Goal: Transaction & Acquisition: Book appointment/travel/reservation

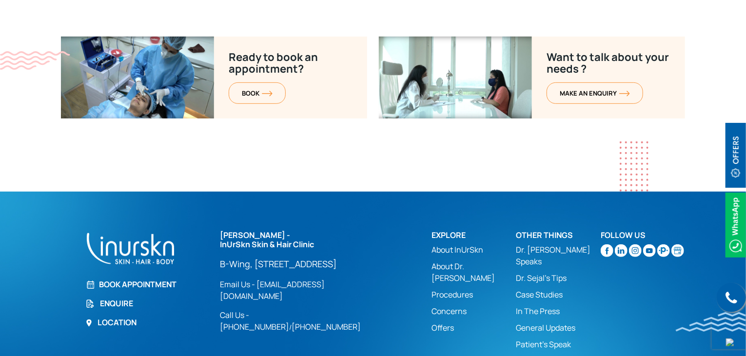
scroll to position [3973, 0]
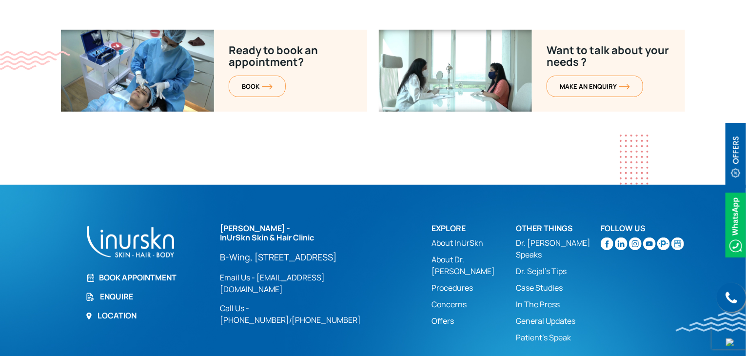
click at [112, 291] on link "Enquire" at bounding box center [146, 297] width 123 height 12
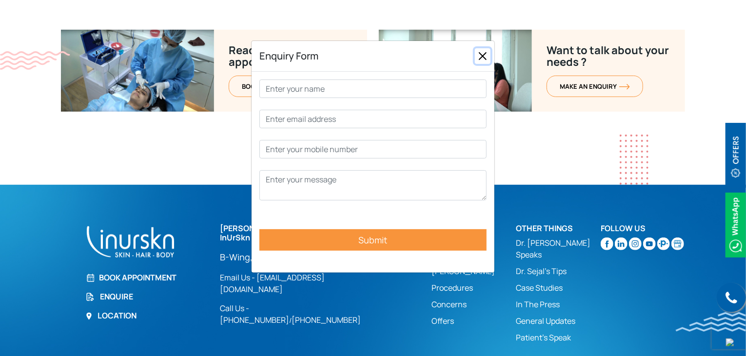
click at [482, 58] on button "Close" at bounding box center [483, 56] width 16 height 16
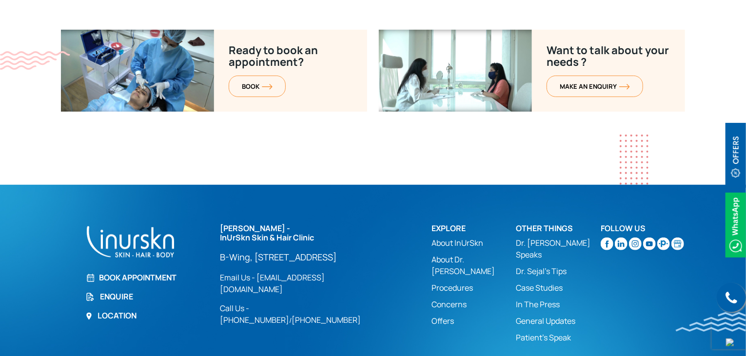
click at [113, 291] on link "Enquire" at bounding box center [146, 297] width 123 height 12
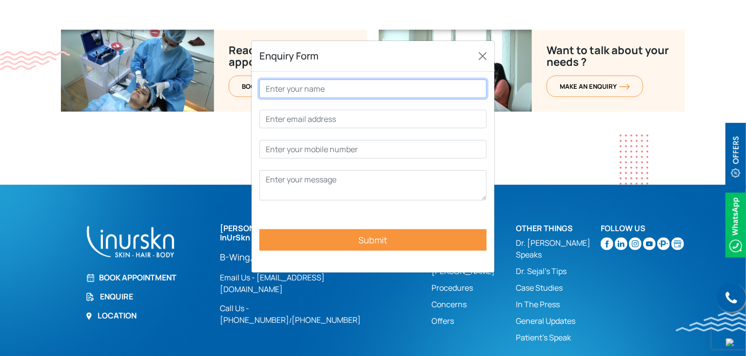
drag, startPoint x: 331, startPoint y: 90, endPoint x: 360, endPoint y: 85, distance: 29.7
click at [331, 90] on input "Contact form" at bounding box center [372, 89] width 227 height 19
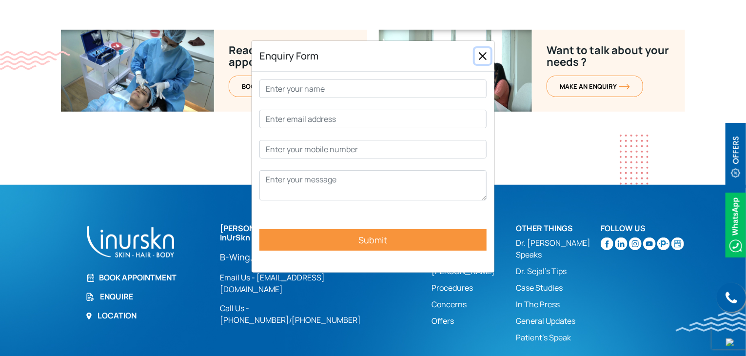
click at [478, 55] on button "Close" at bounding box center [483, 56] width 16 height 16
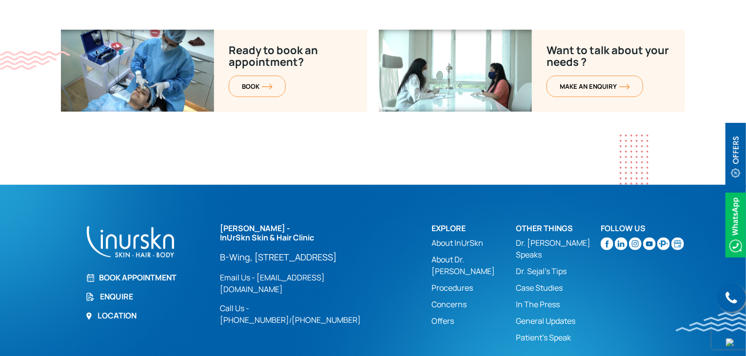
click at [117, 291] on link "Enquire" at bounding box center [146, 297] width 123 height 12
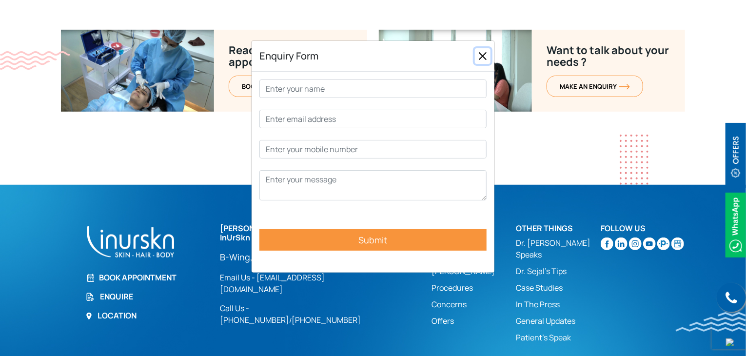
click at [483, 57] on button "Close" at bounding box center [483, 56] width 16 height 16
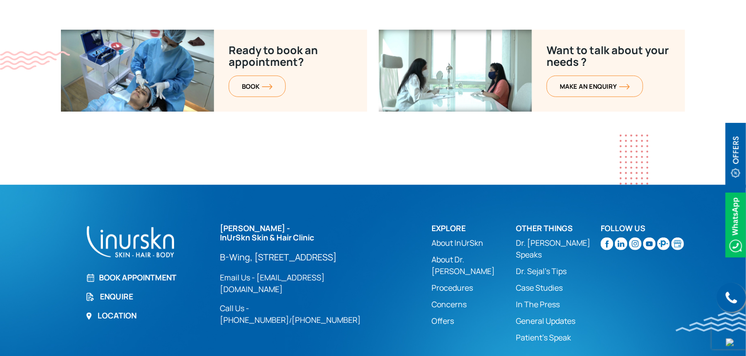
click at [111, 291] on link "Enquire" at bounding box center [146, 297] width 123 height 12
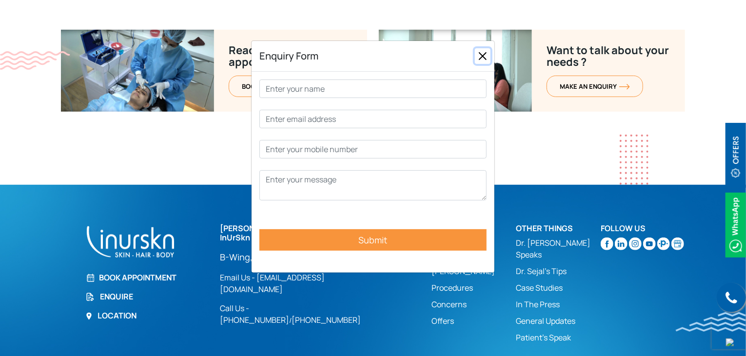
click at [480, 57] on button "Close" at bounding box center [483, 56] width 16 height 16
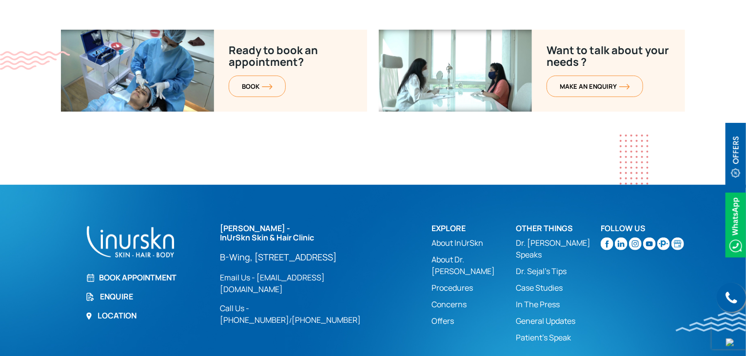
click at [419, 133] on section "Ready to book an appointment? BOOK Want to talk about your needs ? MAKE AN enqu…" at bounding box center [373, 107] width 746 height 155
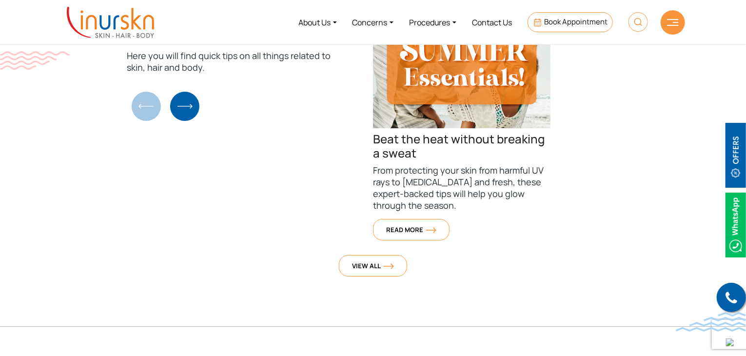
scroll to position [3583, 0]
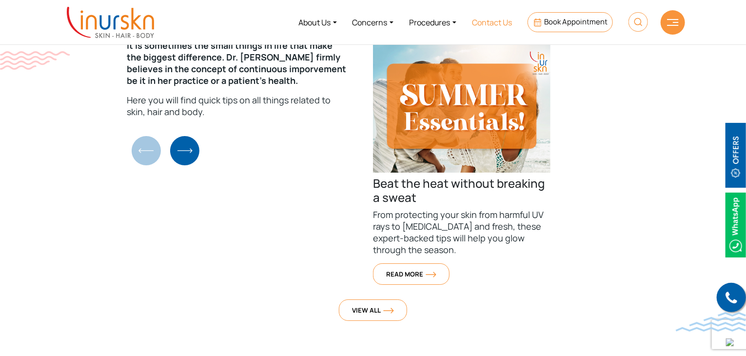
click at [483, 26] on link "Contact Us" at bounding box center [492, 22] width 56 height 37
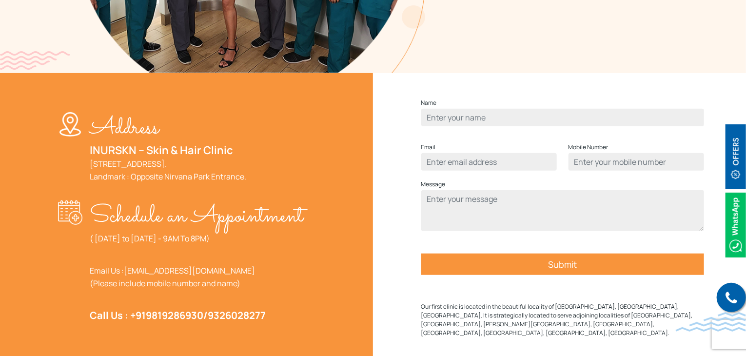
scroll to position [293, 0]
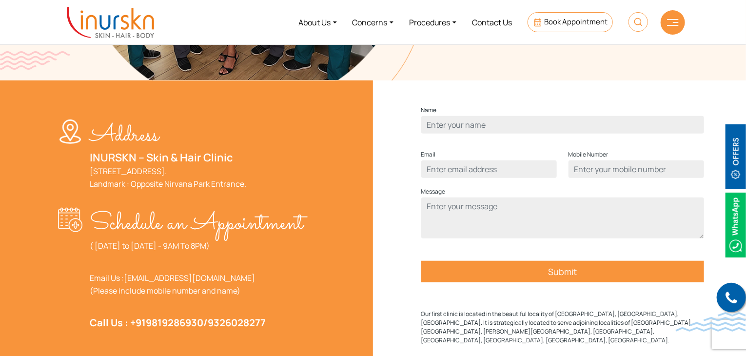
click at [477, 109] on div "Name Email Mobile Number Message Submit Our first clinic is located in the beau…" at bounding box center [562, 229] width 283 height 278
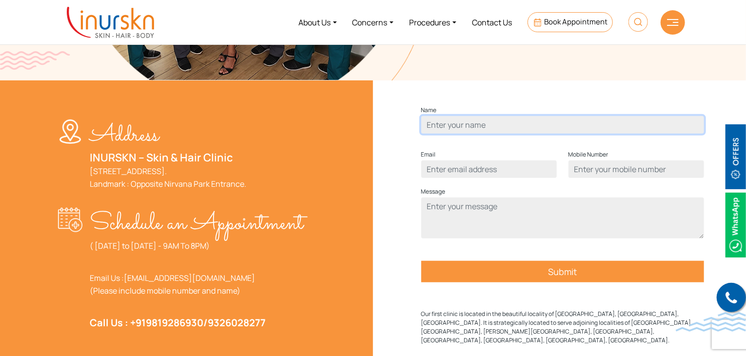
click at [455, 134] on input "Contact form" at bounding box center [562, 125] width 283 height 18
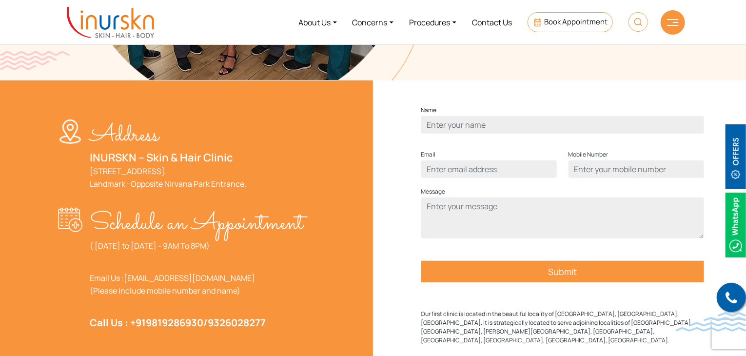
click at [500, 105] on div "Address INURSKN – Skin & Hair Clinic 705, 7th Floor, Powai Plaza - Commercial W…" at bounding box center [373, 228] width 758 height 296
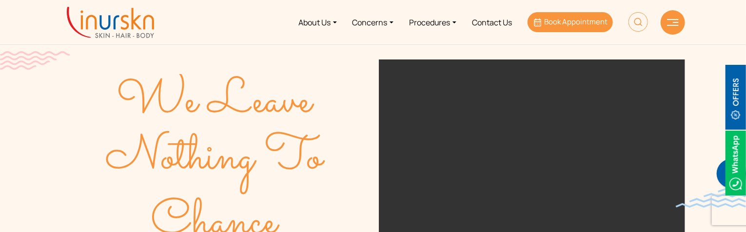
click at [579, 24] on span "Book Appointment" at bounding box center [575, 22] width 63 height 10
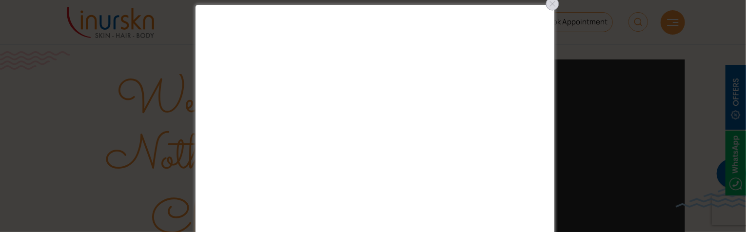
click at [552, 6] on div at bounding box center [553, 4] width 16 height 16
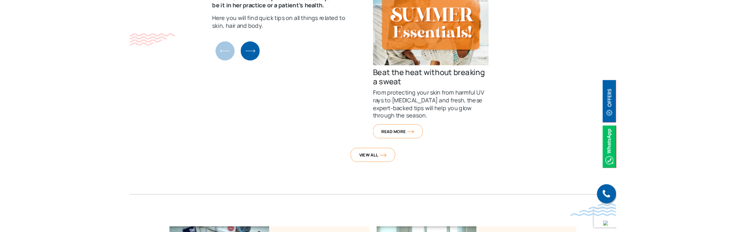
scroll to position [3973, 0]
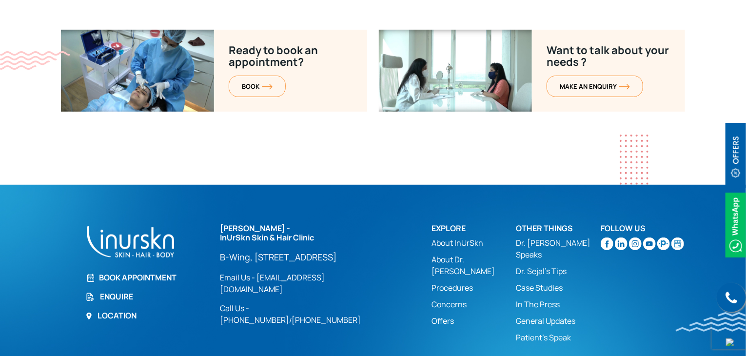
click at [113, 291] on link "Enquire" at bounding box center [146, 297] width 123 height 12
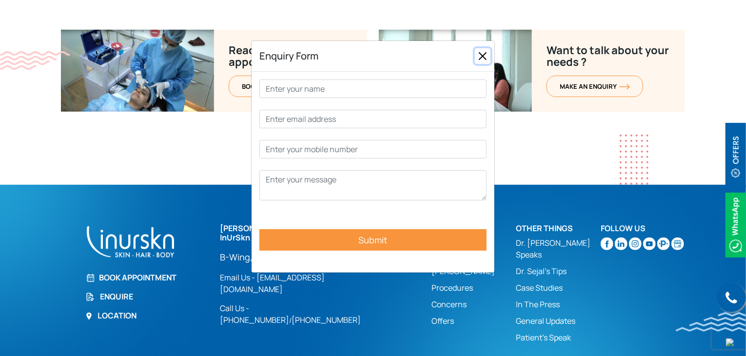
click at [482, 58] on button "Close" at bounding box center [483, 56] width 16 height 16
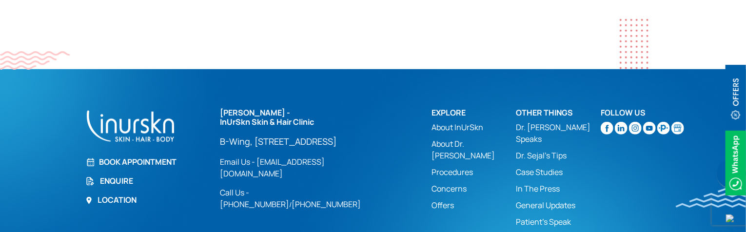
scroll to position [4097, 0]
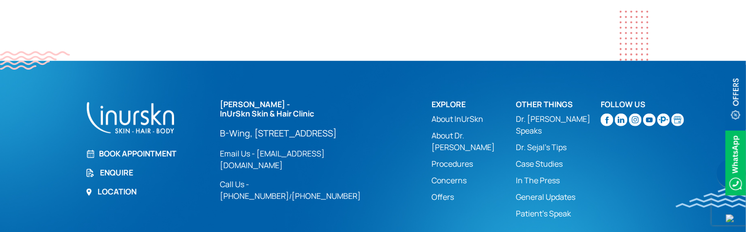
click at [117, 167] on link "Enquire" at bounding box center [146, 173] width 123 height 12
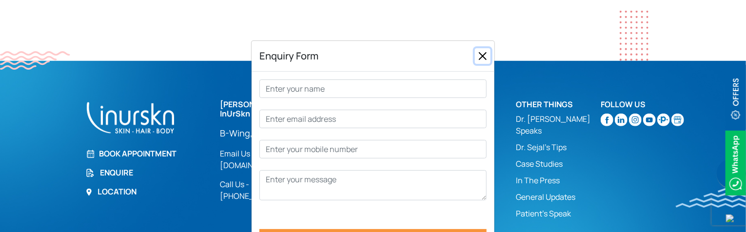
click at [482, 57] on button "Close" at bounding box center [483, 56] width 16 height 16
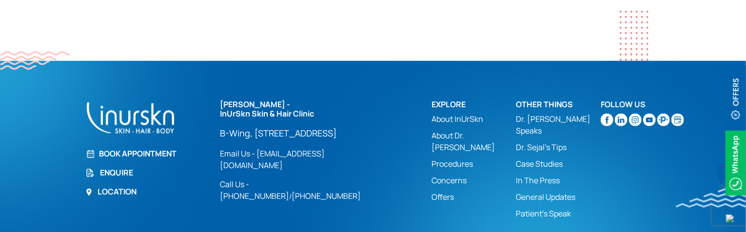
click at [142, 148] on link "Book Appointment" at bounding box center [146, 154] width 123 height 12
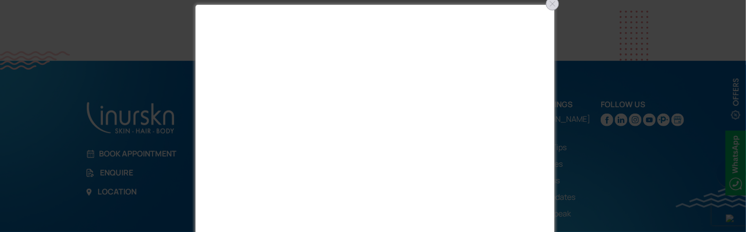
click at [557, 3] on div at bounding box center [553, 4] width 16 height 16
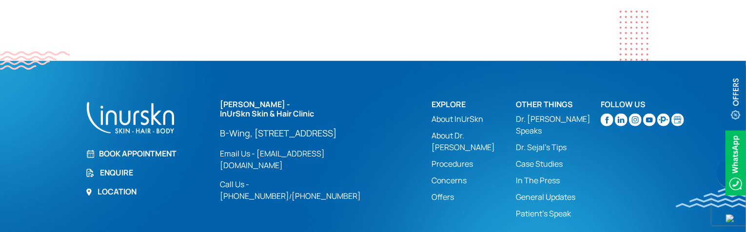
click at [130, 167] on link "Enquire" at bounding box center [146, 173] width 123 height 12
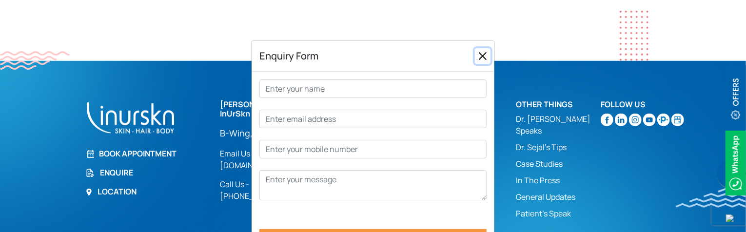
click at [485, 60] on button "Close" at bounding box center [483, 56] width 16 height 16
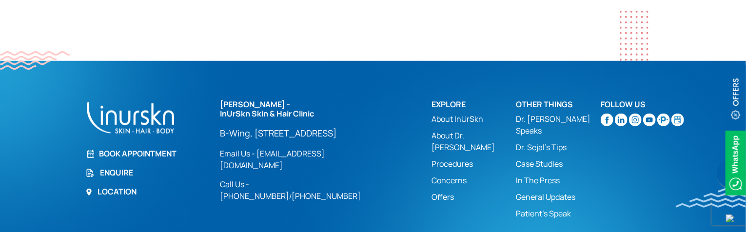
click at [557, 141] on link "Dr. Sejal's Tips" at bounding box center [559, 147] width 84 height 12
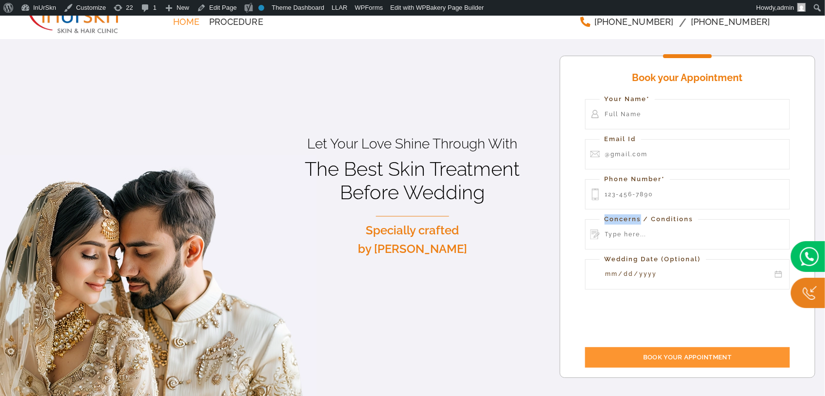
drag, startPoint x: 604, startPoint y: 220, endPoint x: 641, endPoint y: 219, distance: 36.6
click at [641, 219] on label "Concerns / Conditions" at bounding box center [649, 219] width 99 height 10
copy label "Concerns"
drag, startPoint x: 642, startPoint y: 232, endPoint x: 646, endPoint y: 245, distance: 13.9
click at [642, 232] on input "Contact form" at bounding box center [687, 234] width 205 height 30
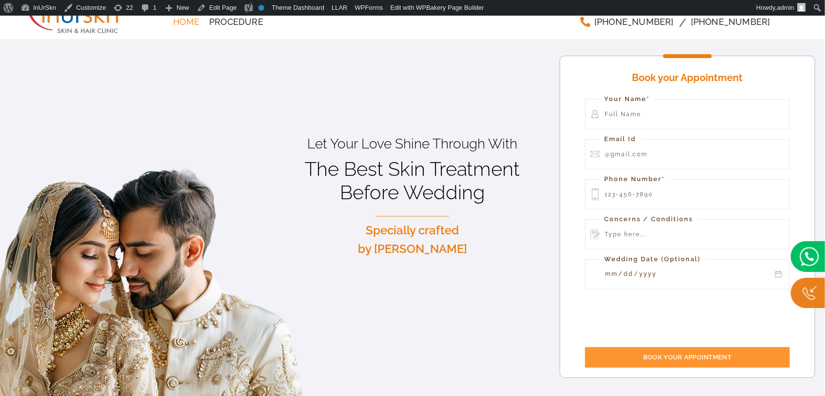
drag, startPoint x: 509, startPoint y: 254, endPoint x: 528, endPoint y: 256, distance: 19.1
click at [509, 254] on p "Specially crafted by Dr. Sejal Saheta" at bounding box center [412, 240] width 260 height 38
drag, startPoint x: 606, startPoint y: 259, endPoint x: 705, endPoint y: 255, distance: 98.6
click at [705, 255] on label "Wedding Date (Optional)" at bounding box center [653, 259] width 106 height 10
copy label "Wedding Date (Optional)"
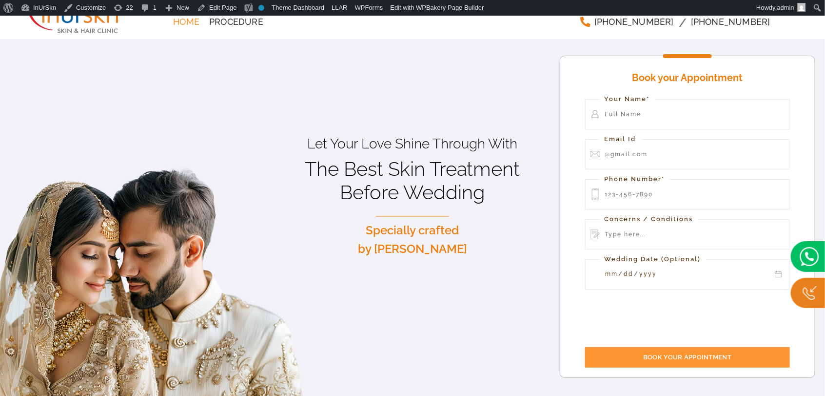
click at [693, 80] on h4 "Book your Appointment" at bounding box center [687, 78] width 205 height 21
copy h4 "Appointment"
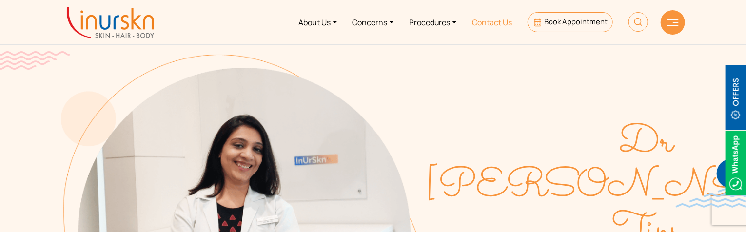
click at [489, 21] on link "Contact Us" at bounding box center [492, 22] width 56 height 37
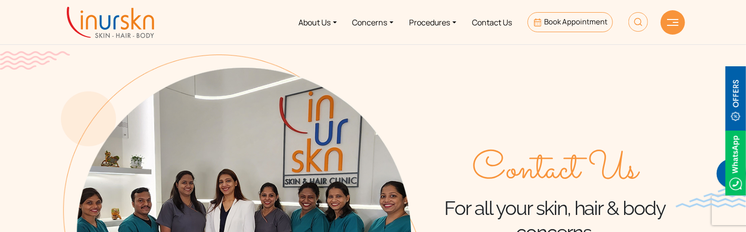
click at [562, 25] on span "Book Appointment" at bounding box center [575, 22] width 63 height 10
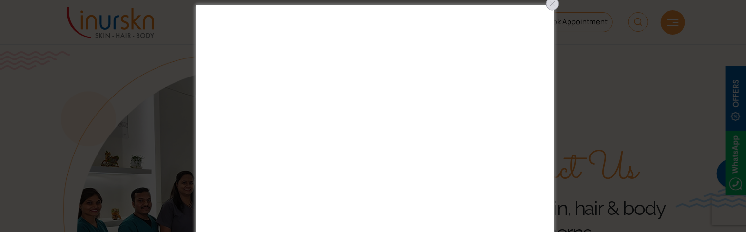
click at [554, 5] on div at bounding box center [553, 4] width 16 height 16
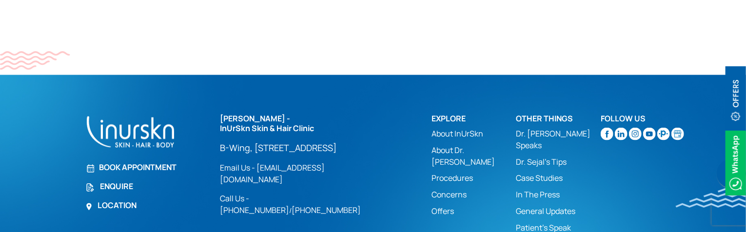
scroll to position [829, 0]
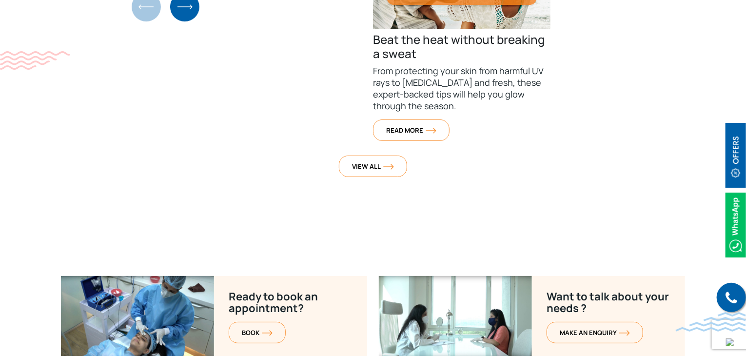
scroll to position [3973, 0]
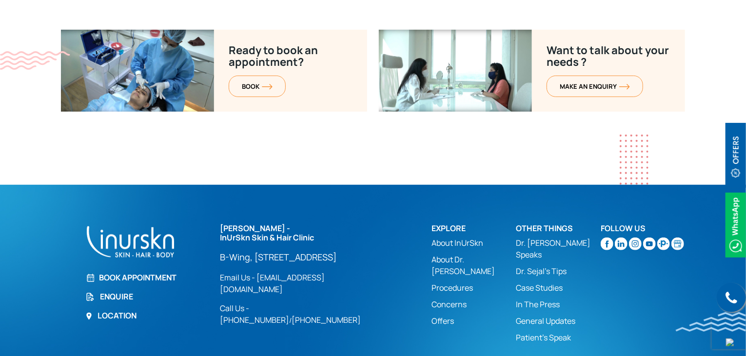
click at [119, 272] on link "Book Appointment" at bounding box center [146, 278] width 123 height 12
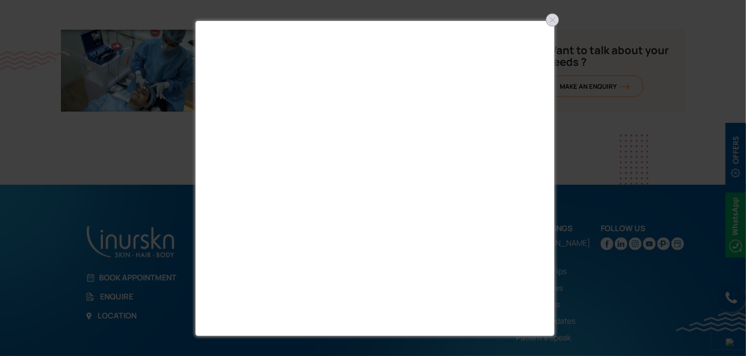
click at [551, 19] on div at bounding box center [553, 20] width 16 height 16
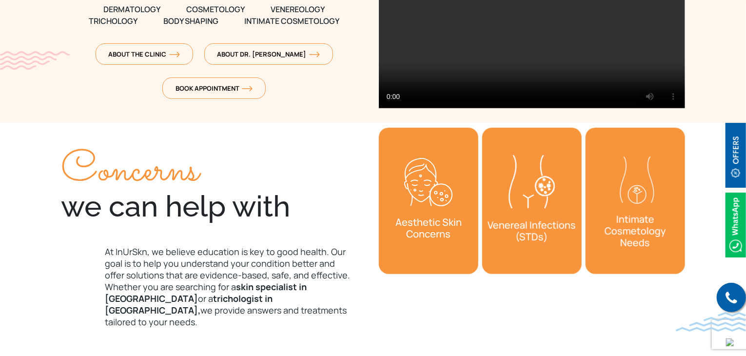
scroll to position [195, 0]
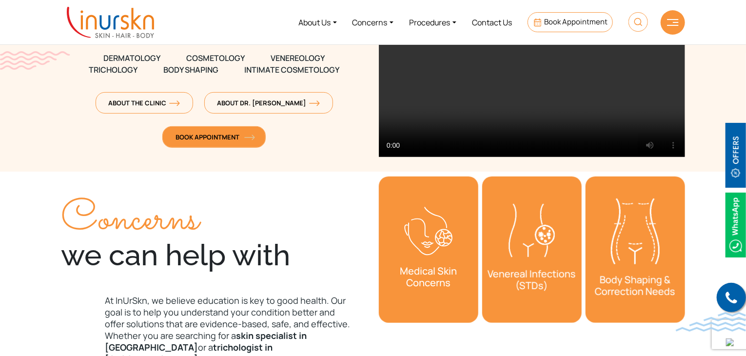
click at [214, 137] on span "Book Appointment" at bounding box center [214, 137] width 77 height 9
click at [203, 137] on span "Book Appointment" at bounding box center [214, 137] width 77 height 9
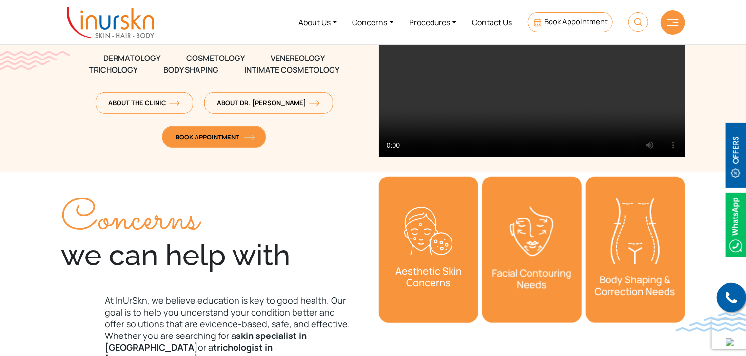
click at [203, 137] on span "Book Appointment" at bounding box center [214, 137] width 77 height 9
